Goal: Task Accomplishment & Management: Complete application form

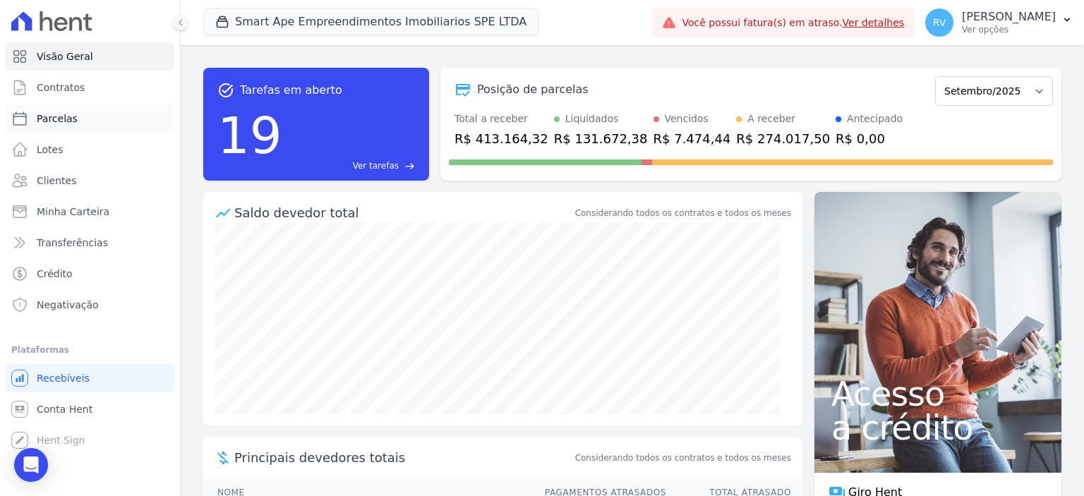
click at [76, 117] on link "Parcelas" at bounding box center [90, 118] width 169 height 28
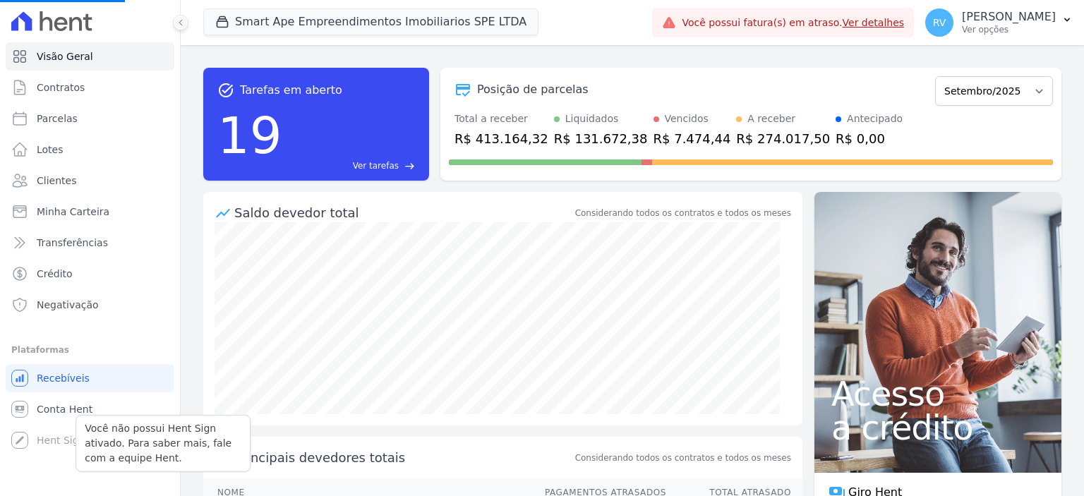
select select
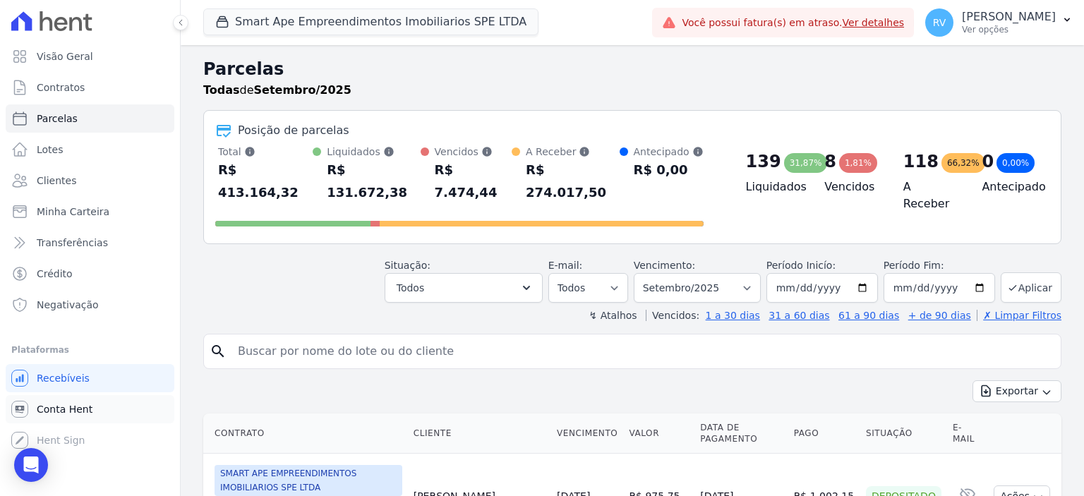
click at [76, 403] on span "Conta Hent" at bounding box center [65, 409] width 56 height 14
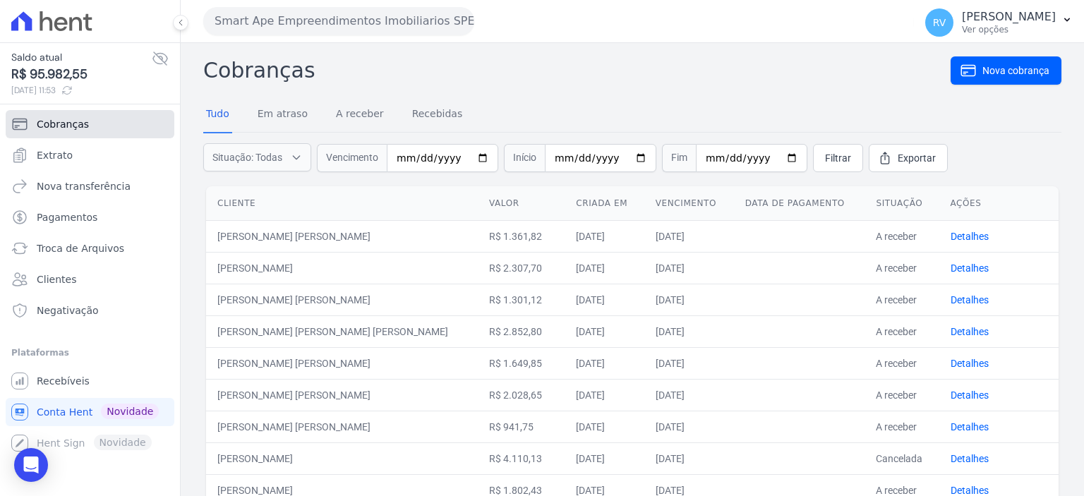
click at [63, 124] on span "Cobranças" at bounding box center [63, 124] width 52 height 14
click at [73, 392] on link "Recebíveis" at bounding box center [90, 381] width 169 height 28
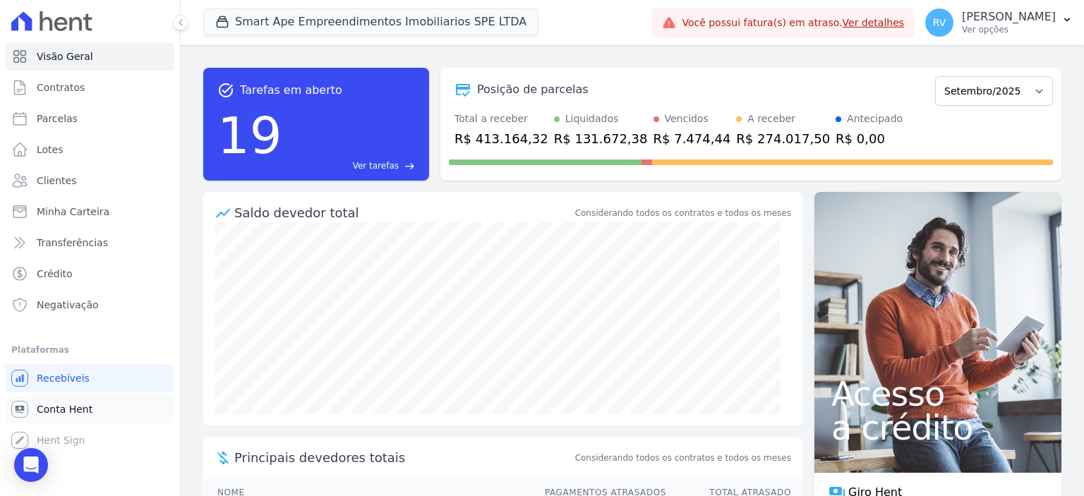
click at [80, 411] on span "Conta Hent" at bounding box center [65, 409] width 56 height 14
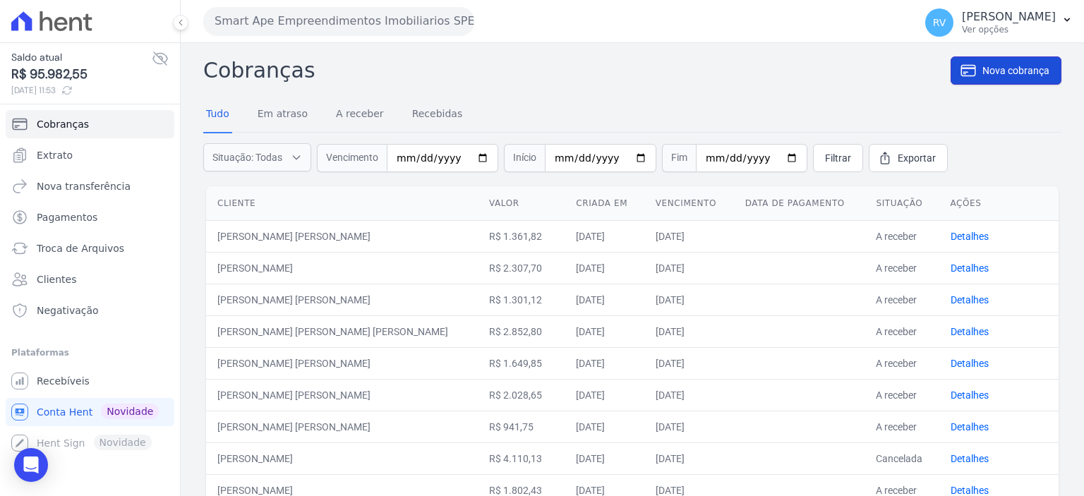
click at [983, 71] on span "Nova cobrança" at bounding box center [1016, 71] width 67 height 14
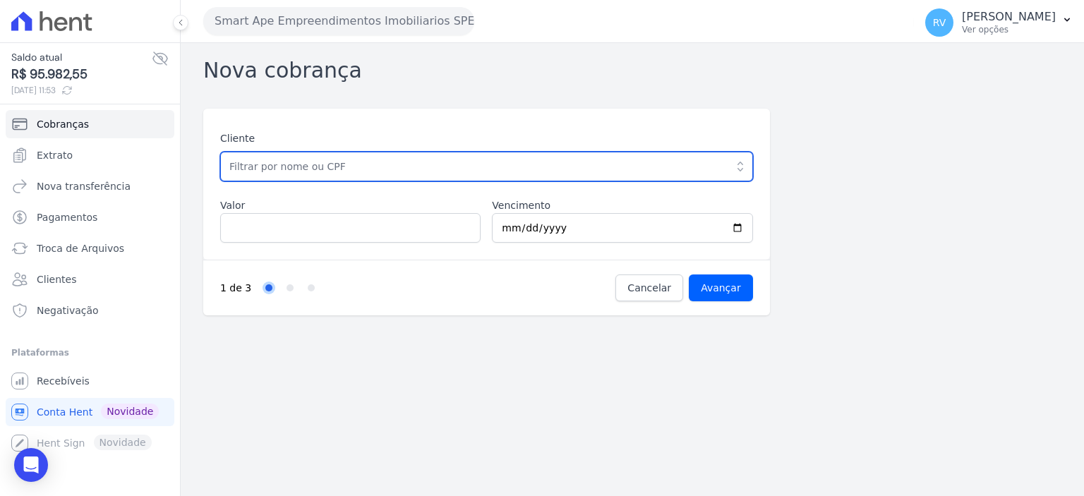
click at [469, 175] on input "text" at bounding box center [486, 167] width 533 height 30
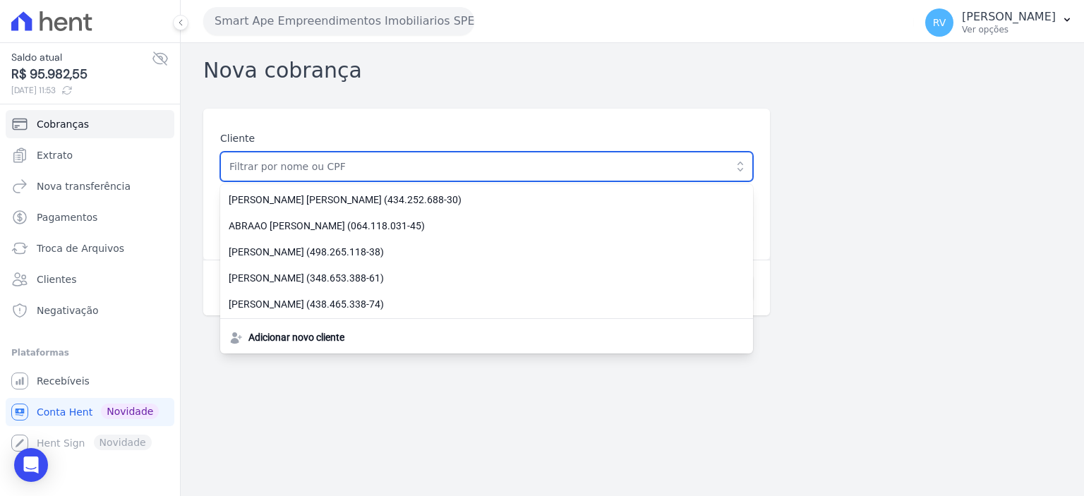
paste input "[PERSON_NAME] [PERSON_NAME]"
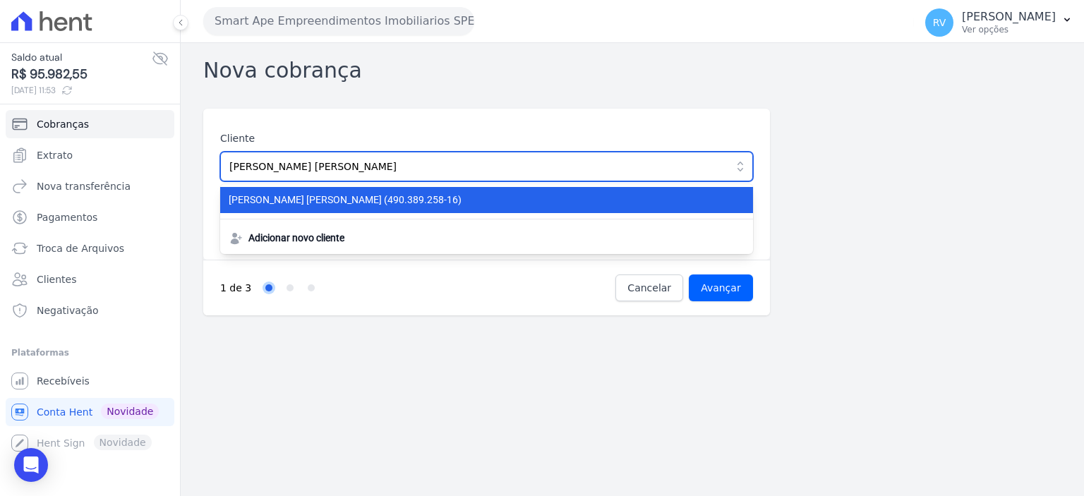
type input "[PERSON_NAME] [PERSON_NAME]"
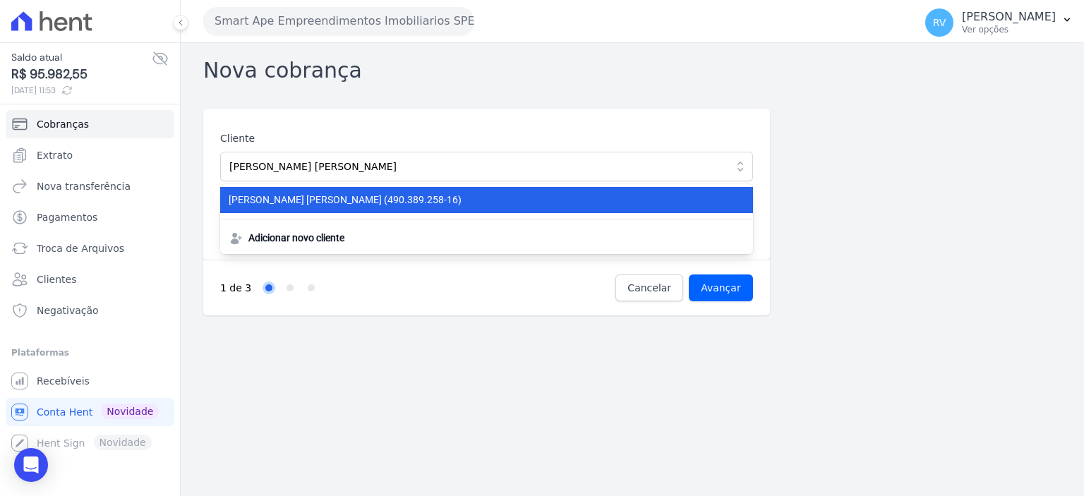
click at [328, 197] on span "FERNANDA OLIVEIRA AUGUSTO (490.389.258-16)" at bounding box center [478, 200] width 499 height 15
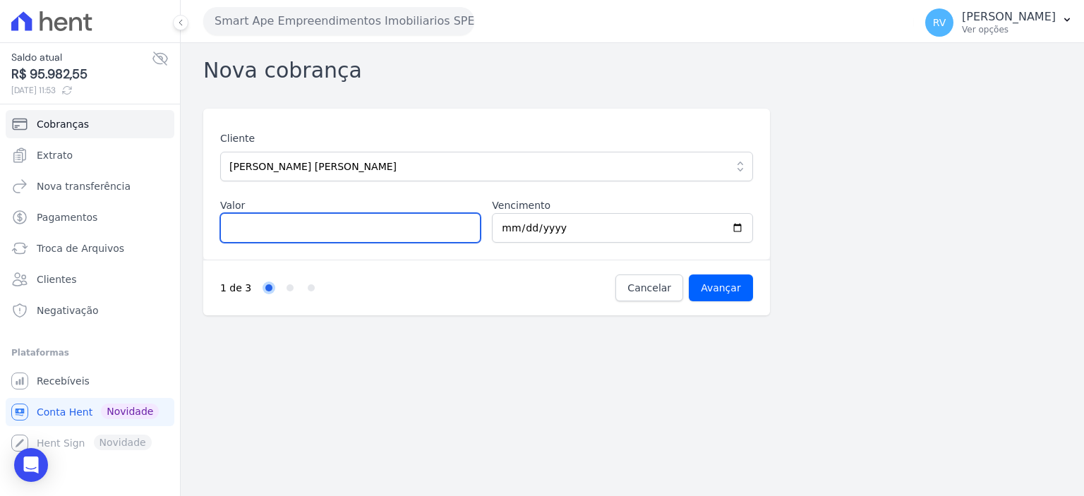
click at [330, 237] on input "Valor" at bounding box center [350, 228] width 260 height 30
type input "1333.25"
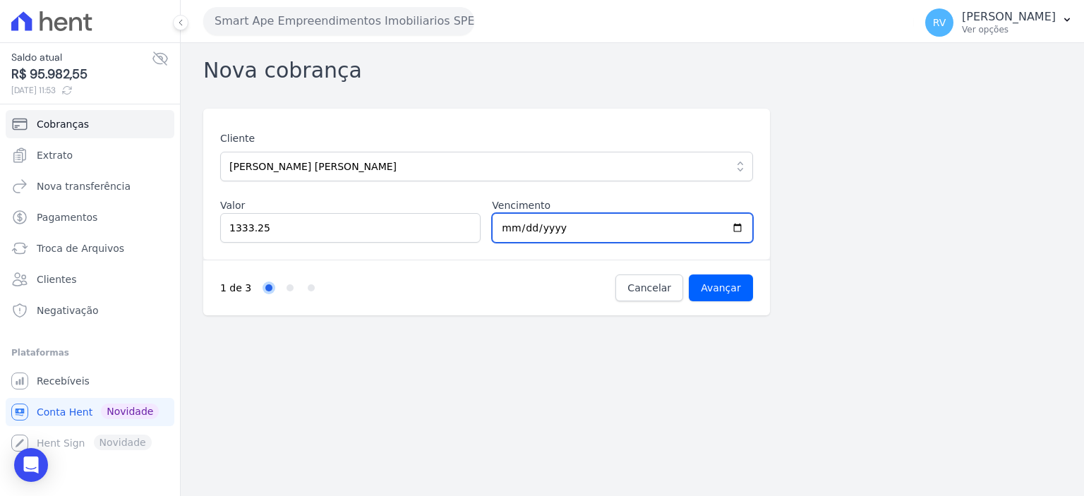
click at [738, 231] on input "2025-09-17" at bounding box center [622, 228] width 260 height 30
type input "2025-09-25"
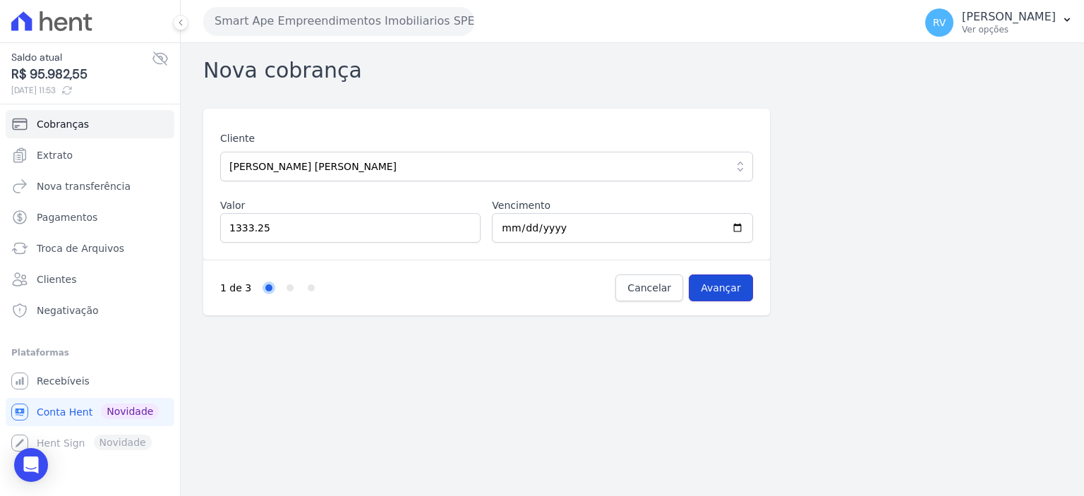
click at [714, 292] on input "Avançar" at bounding box center [721, 288] width 64 height 27
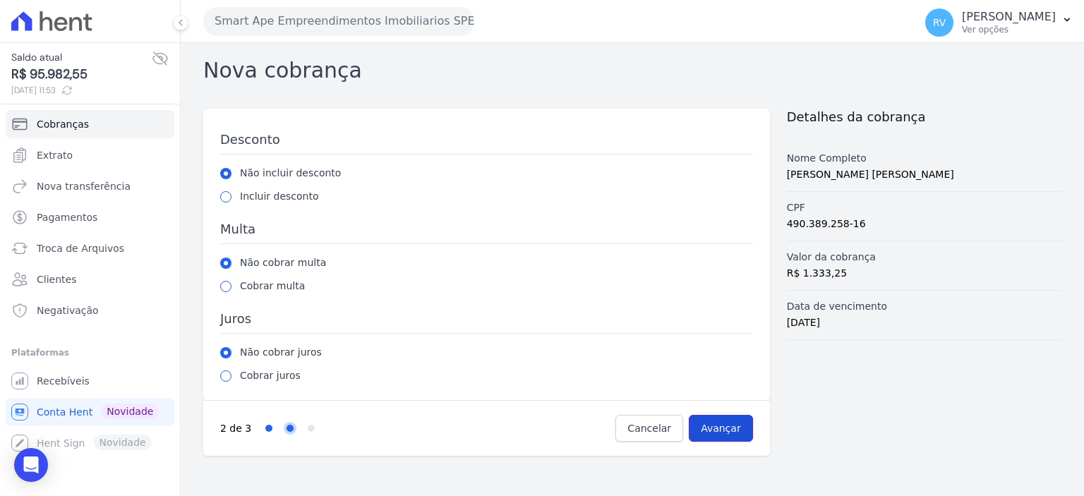
click at [729, 415] on input "Avançar" at bounding box center [721, 428] width 64 height 27
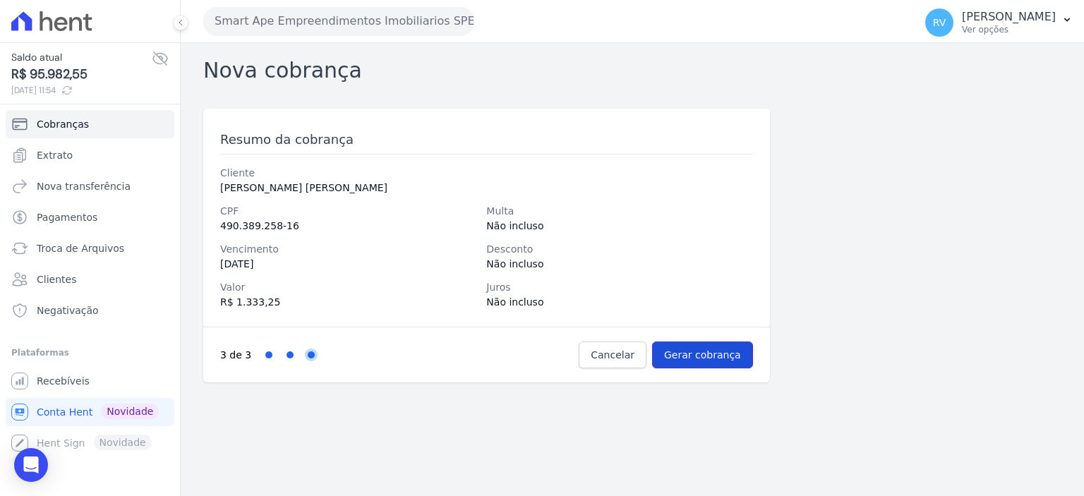
click at [714, 360] on input "Gerar cobrança" at bounding box center [702, 355] width 101 height 27
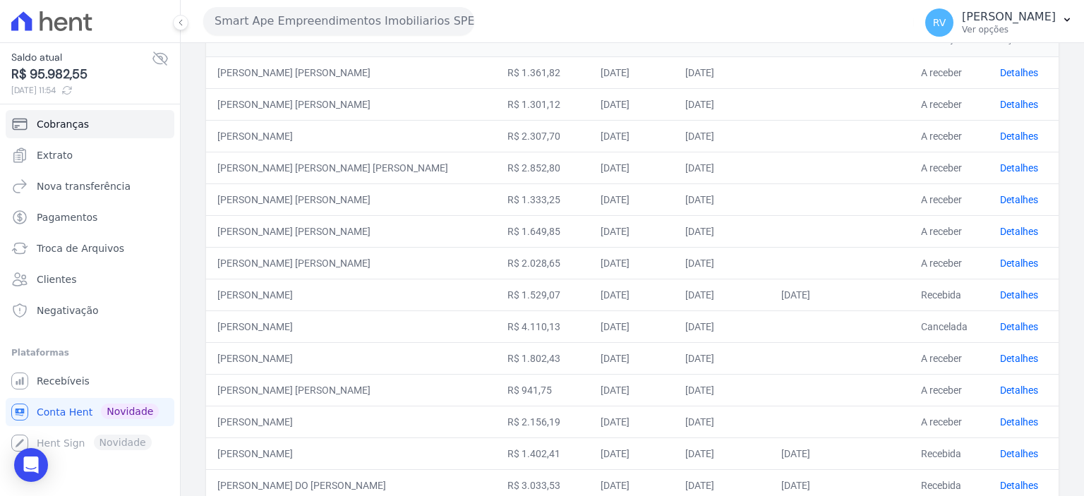
scroll to position [93, 0]
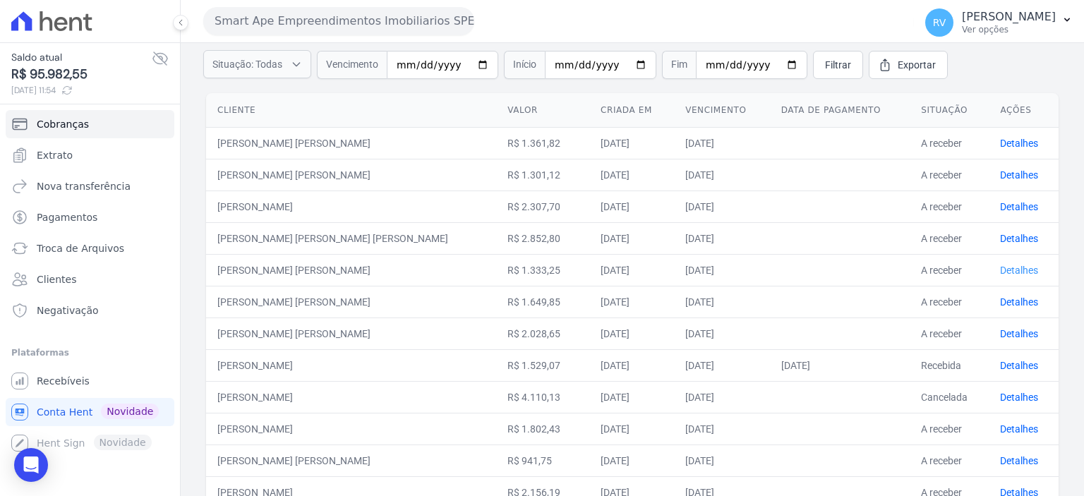
click at [1000, 270] on link "Detalhes" at bounding box center [1019, 270] width 38 height 11
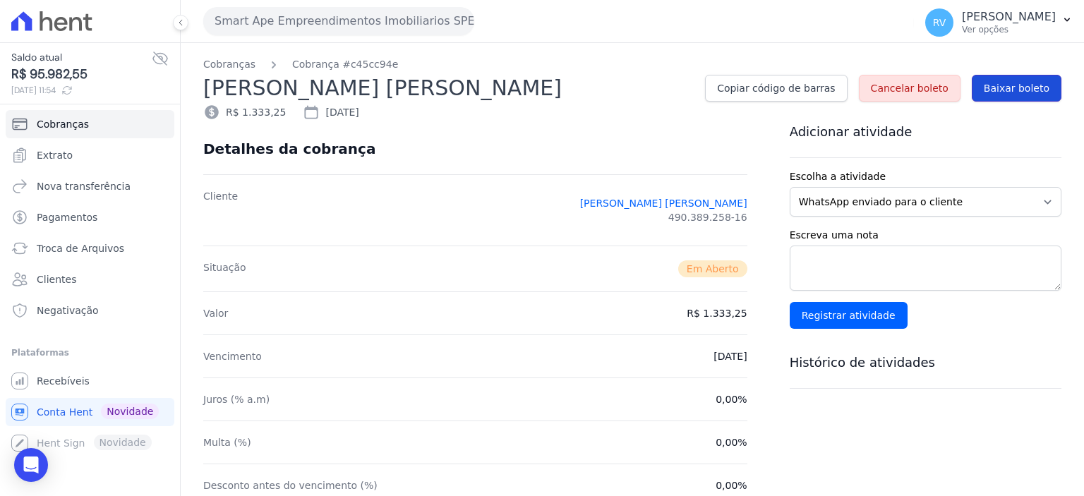
click at [991, 95] on span "Baixar boleto" at bounding box center [1017, 88] width 66 height 14
